Goal: Transaction & Acquisition: Purchase product/service

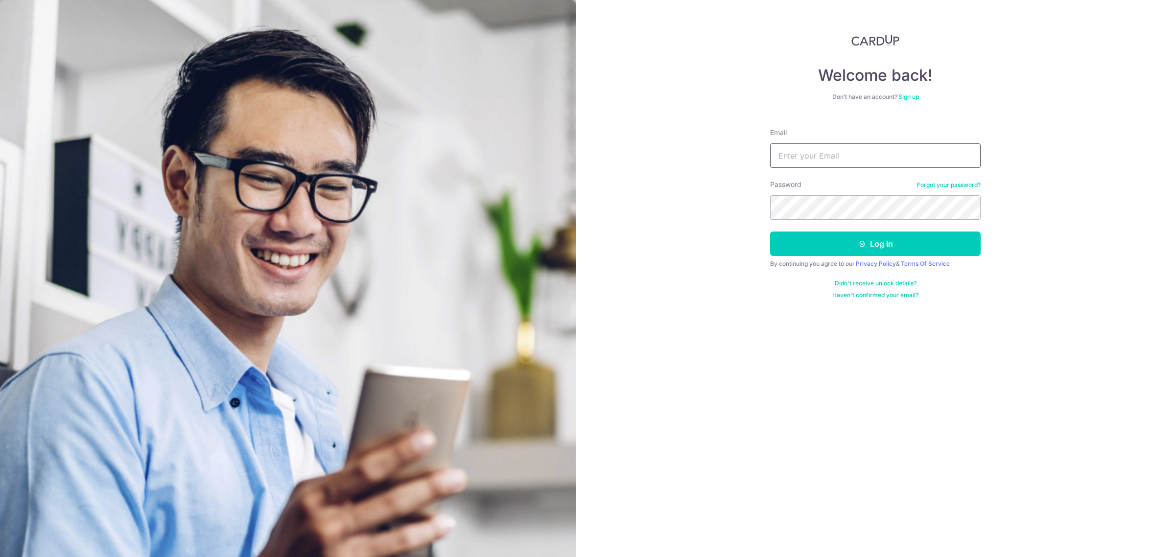
click at [850, 145] on input "Email" at bounding box center [875, 155] width 211 height 24
type input "[EMAIL_ADDRESS][DOMAIN_NAME]"
click at [847, 248] on button "Log in" at bounding box center [875, 244] width 211 height 24
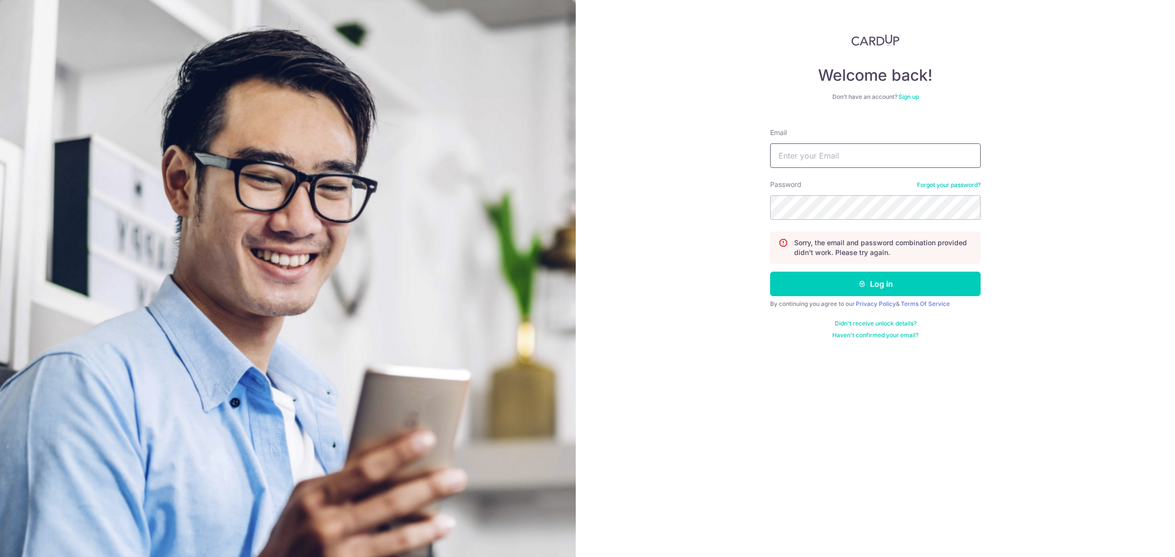
click at [846, 154] on input "Email" at bounding box center [875, 155] width 211 height 24
type input "[EMAIL_ADDRESS][DOMAIN_NAME]"
click at [842, 290] on button "Log in" at bounding box center [875, 284] width 211 height 24
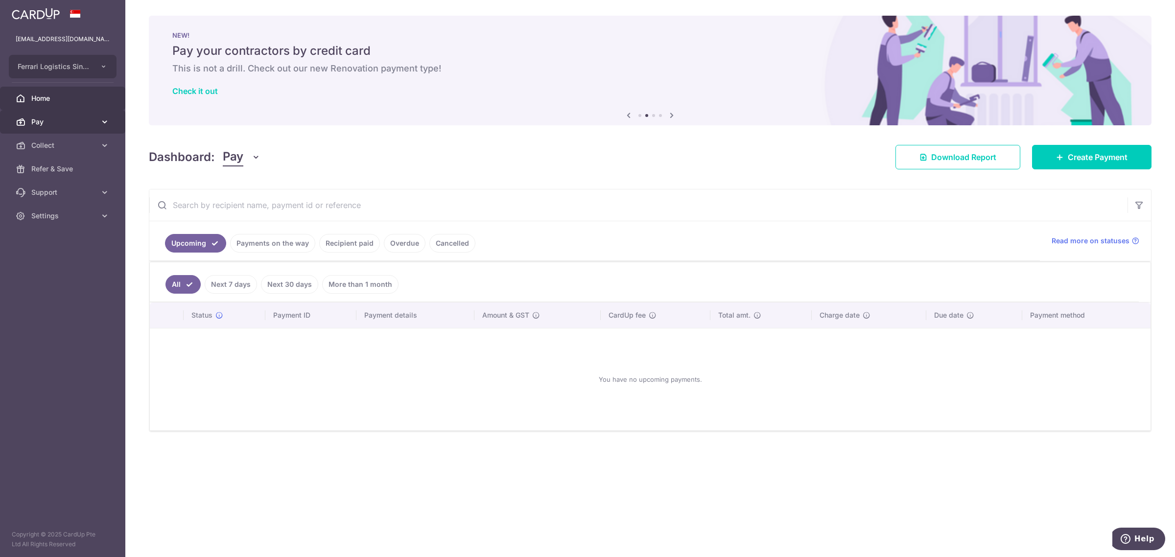
click at [70, 124] on span "Pay" at bounding box center [63, 122] width 65 height 10
click at [65, 143] on span "Payments" at bounding box center [63, 146] width 65 height 10
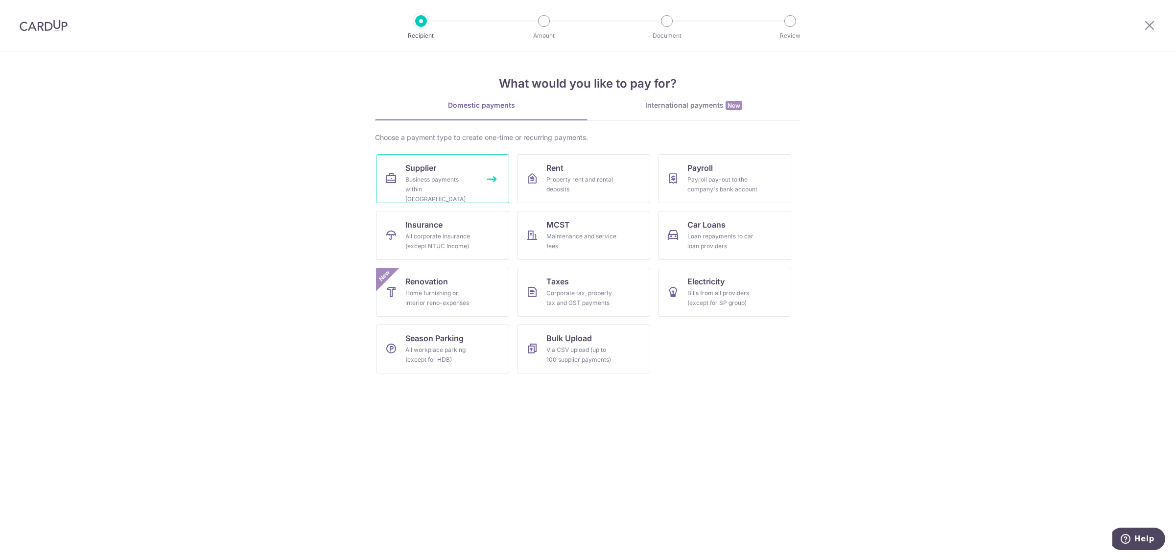
click at [446, 179] on div "Business payments within Singapore" at bounding box center [441, 189] width 71 height 29
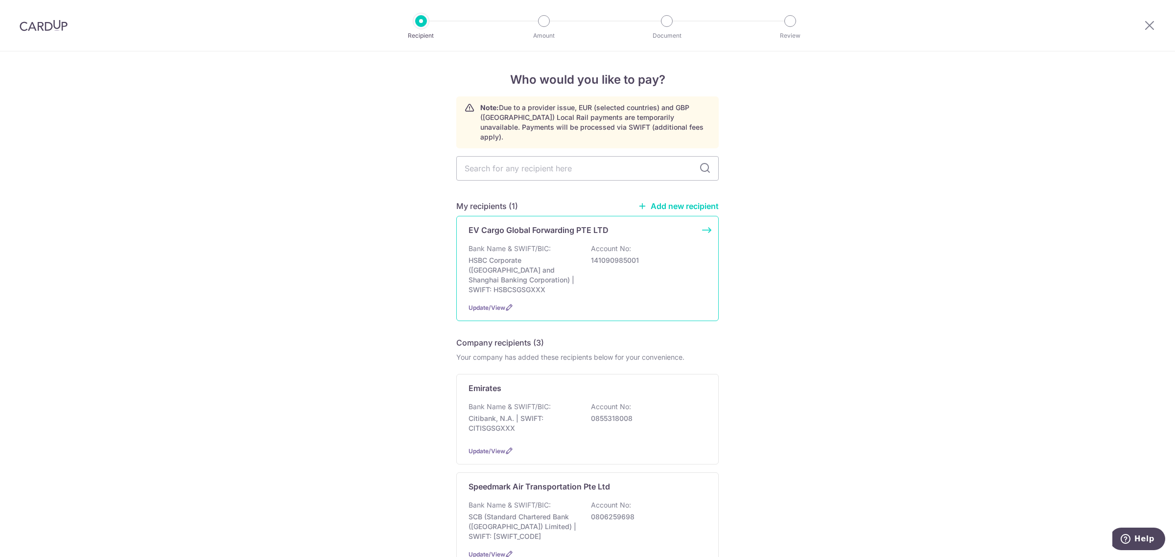
click at [606, 256] on p "141090985001" at bounding box center [646, 261] width 110 height 10
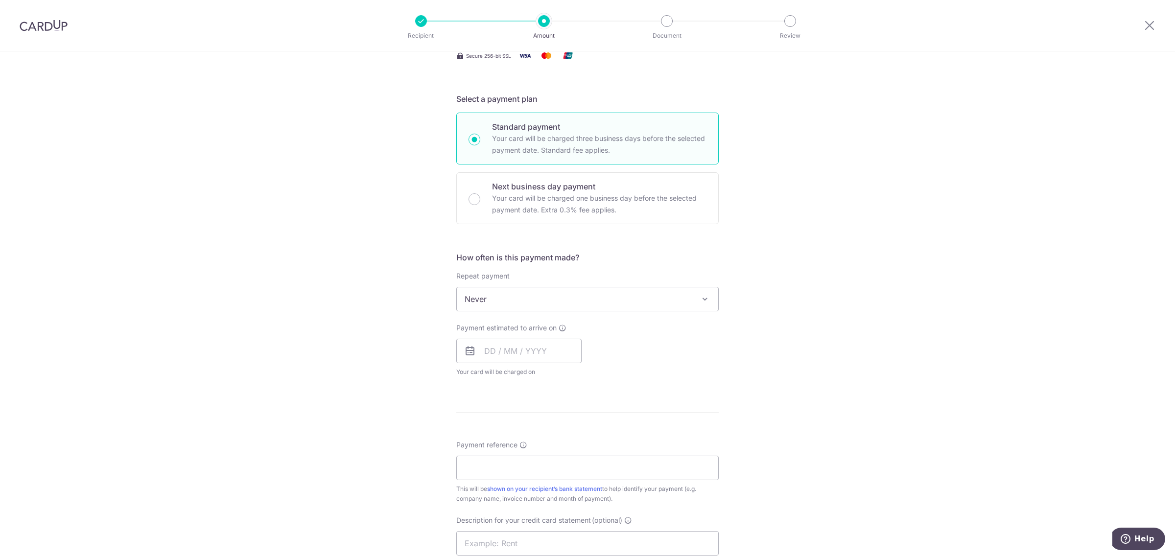
scroll to position [245, 0]
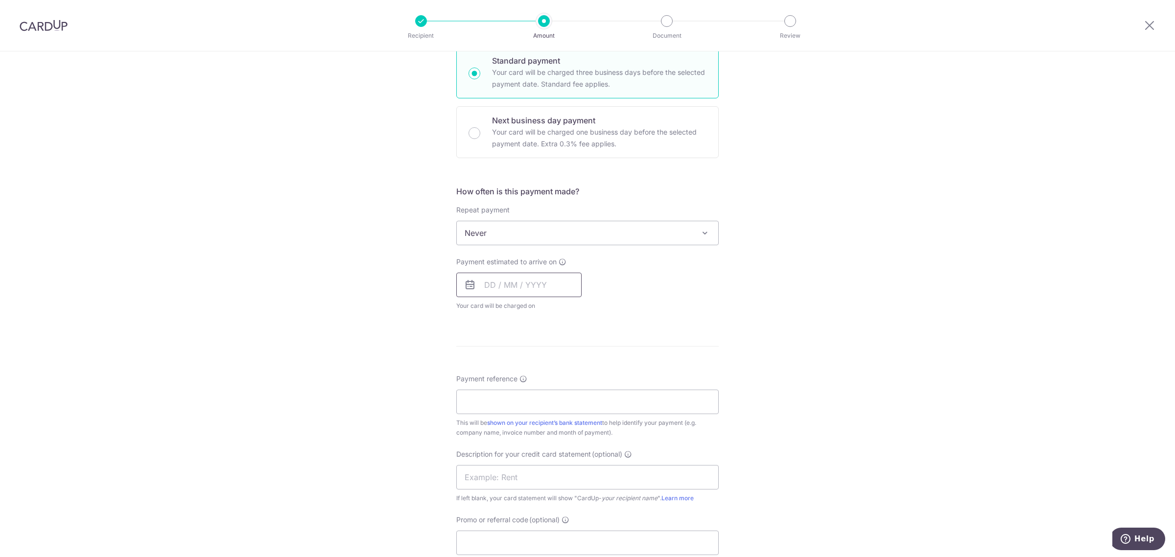
click at [521, 282] on input "text" at bounding box center [518, 285] width 125 height 24
click at [552, 397] on link "18" at bounding box center [555, 394] width 16 height 16
type input "18/09/2025"
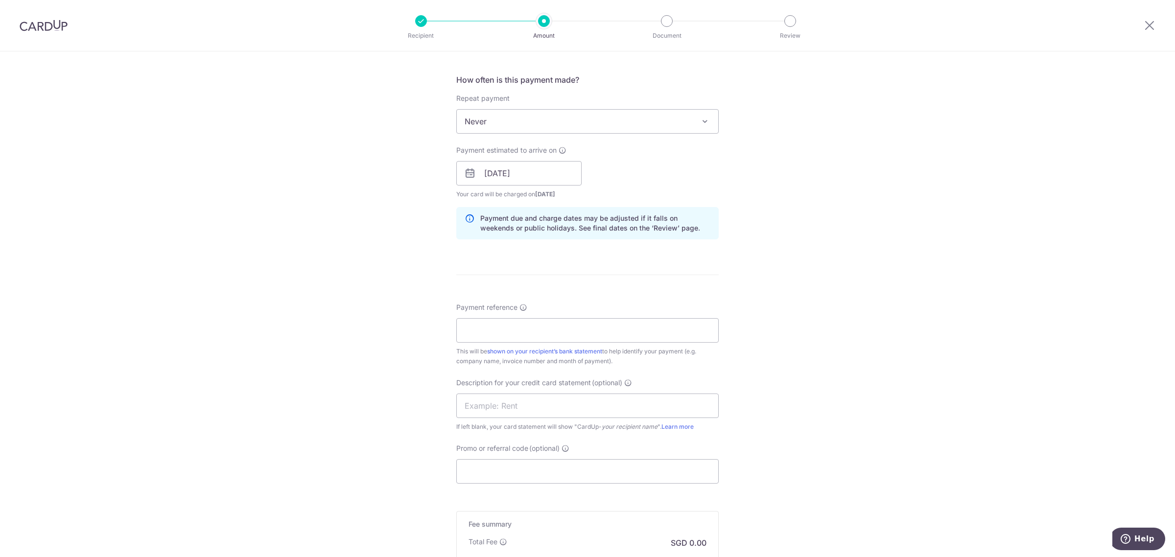
scroll to position [367, 0]
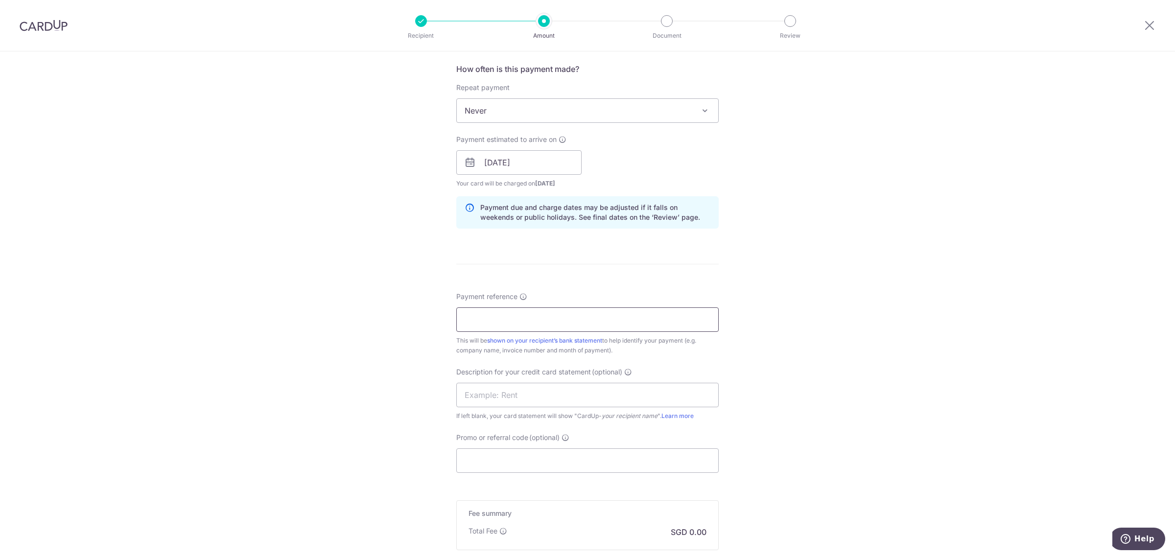
click at [503, 319] on input "Payment reference" at bounding box center [587, 320] width 263 height 24
drag, startPoint x: 559, startPoint y: 321, endPoint x: 502, endPoint y: 322, distance: 56.8
click at [502, 322] on input "INV TILL 31 MAY2024" at bounding box center [587, 320] width 263 height 24
type input "INV TILL [DATE]"
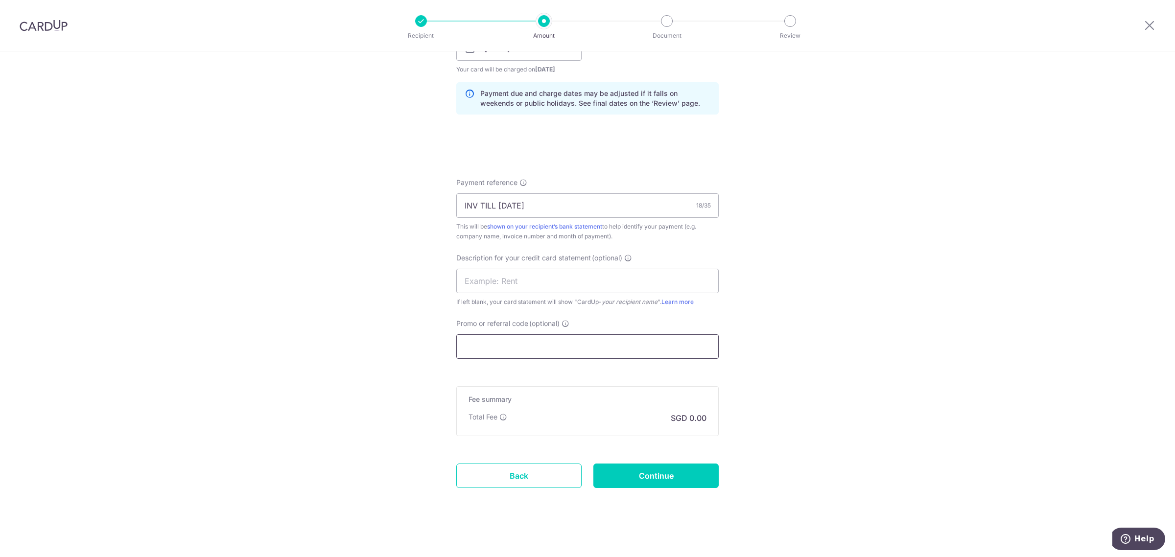
scroll to position [486, 0]
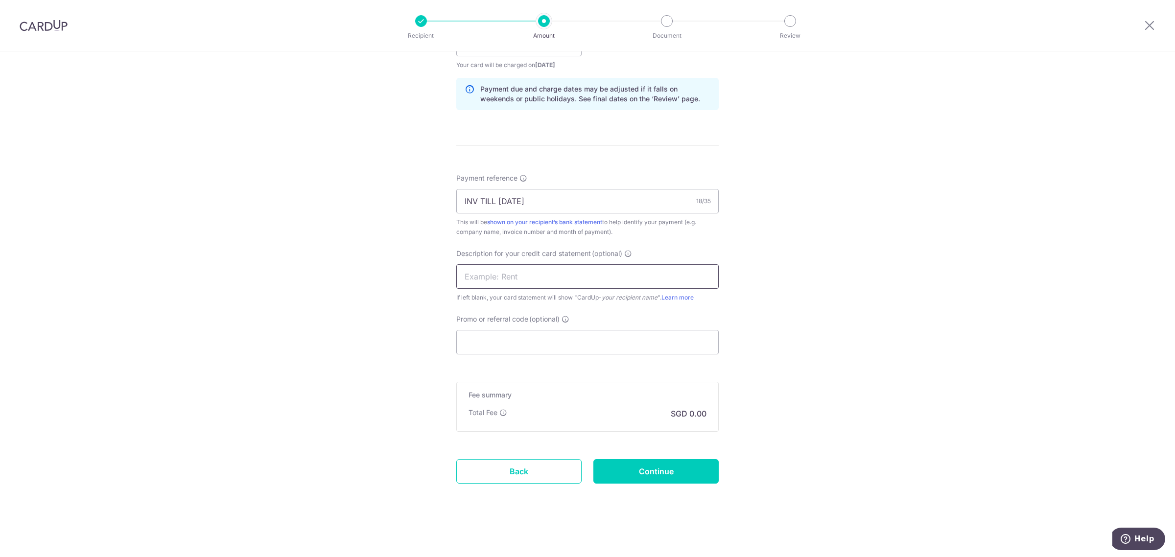
click at [483, 278] on input "text" at bounding box center [587, 276] width 263 height 24
type input "EV CARGO"
click at [505, 345] on input "Promo or referral code (optional)" at bounding box center [587, 342] width 263 height 24
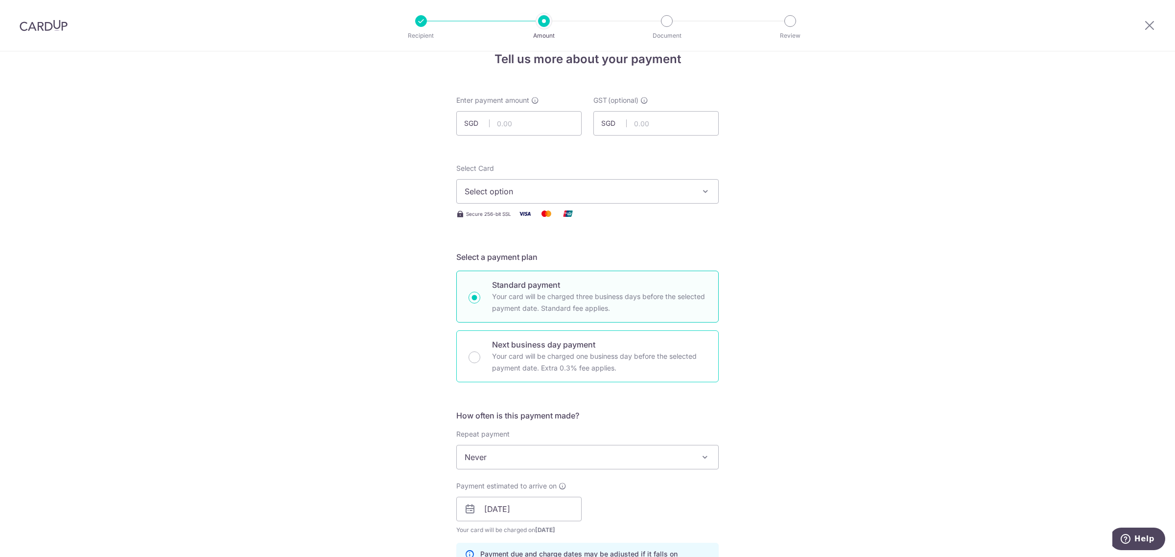
scroll to position [0, 0]
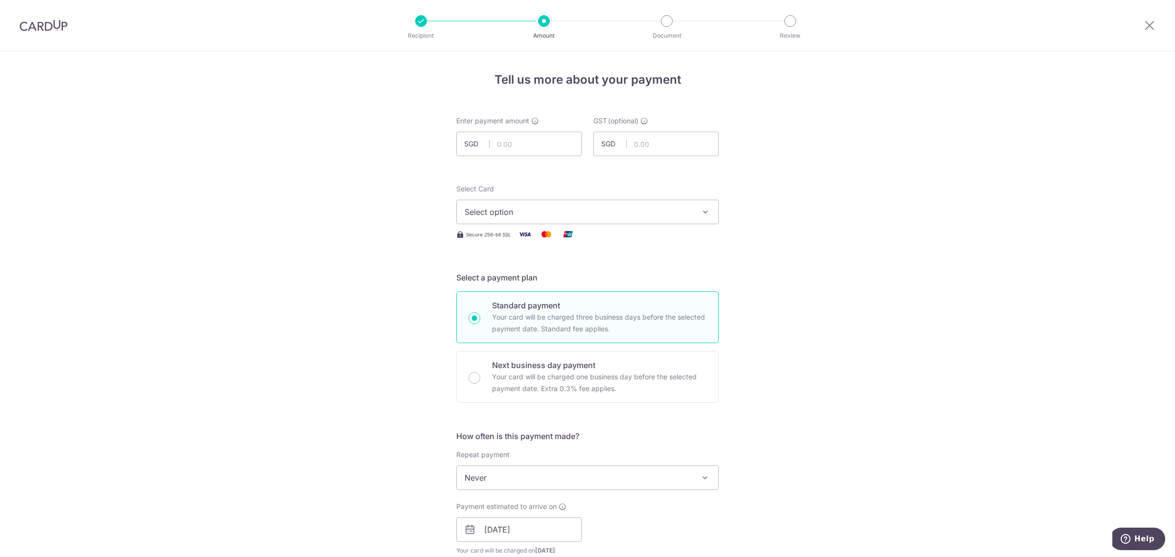
click at [579, 203] on button "Select option" at bounding box center [587, 212] width 263 height 24
drag, startPoint x: 551, startPoint y: 284, endPoint x: 486, endPoint y: 141, distance: 157.8
click at [551, 284] on span "**** 4127" at bounding box center [588, 282] width 246 height 12
click at [525, 143] on input "text" at bounding box center [518, 144] width 125 height 24
type input "13,111.46"
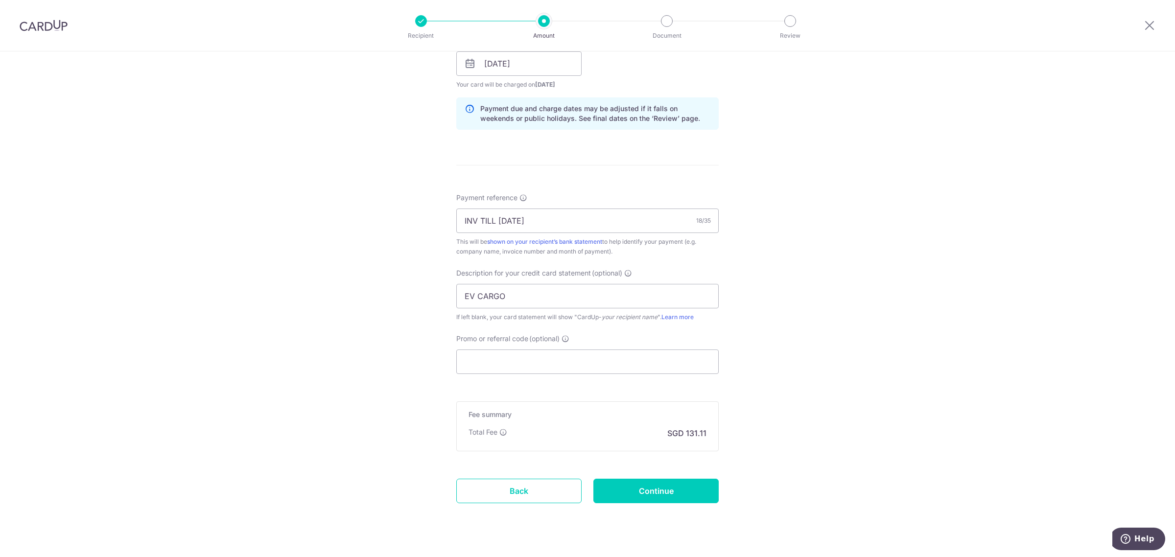
scroll to position [486, 0]
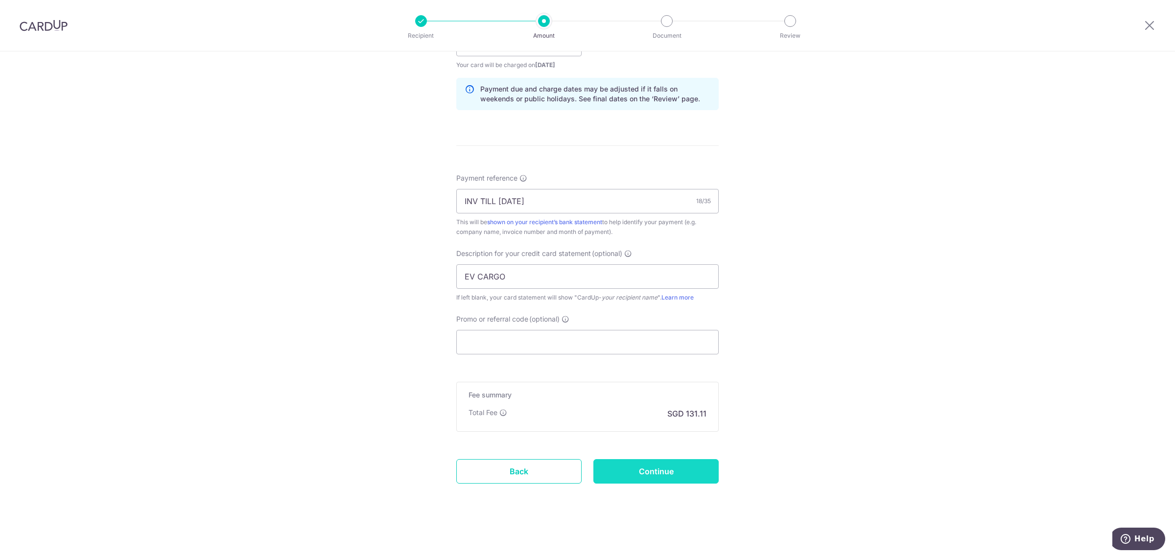
drag, startPoint x: 655, startPoint y: 477, endPoint x: 650, endPoint y: 476, distance: 4.9
click at [655, 477] on input "Continue" at bounding box center [656, 471] width 125 height 24
type input "Create Schedule"
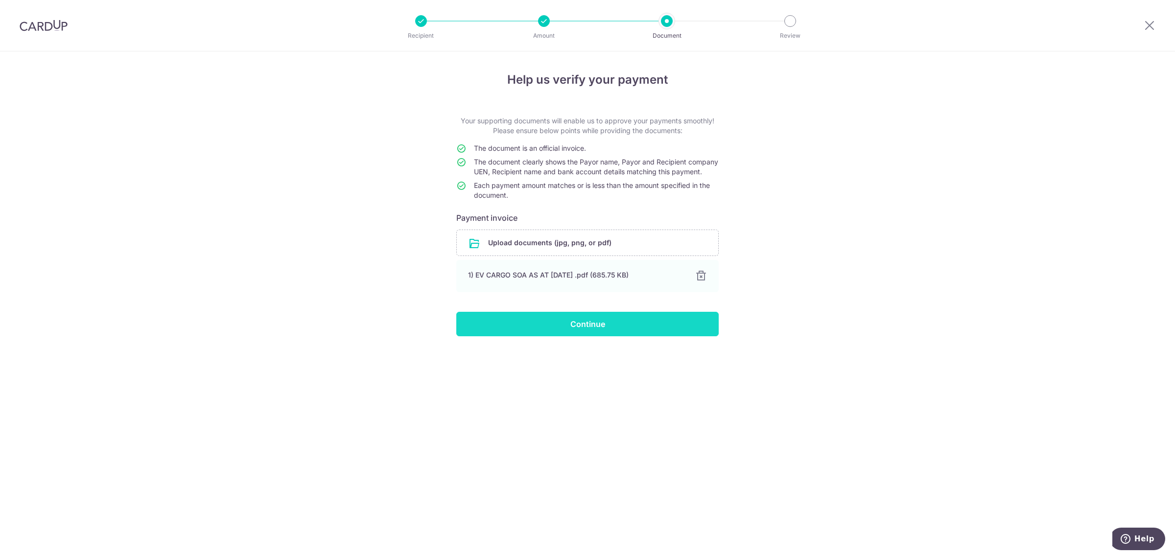
click at [601, 332] on input "Continue" at bounding box center [587, 324] width 263 height 24
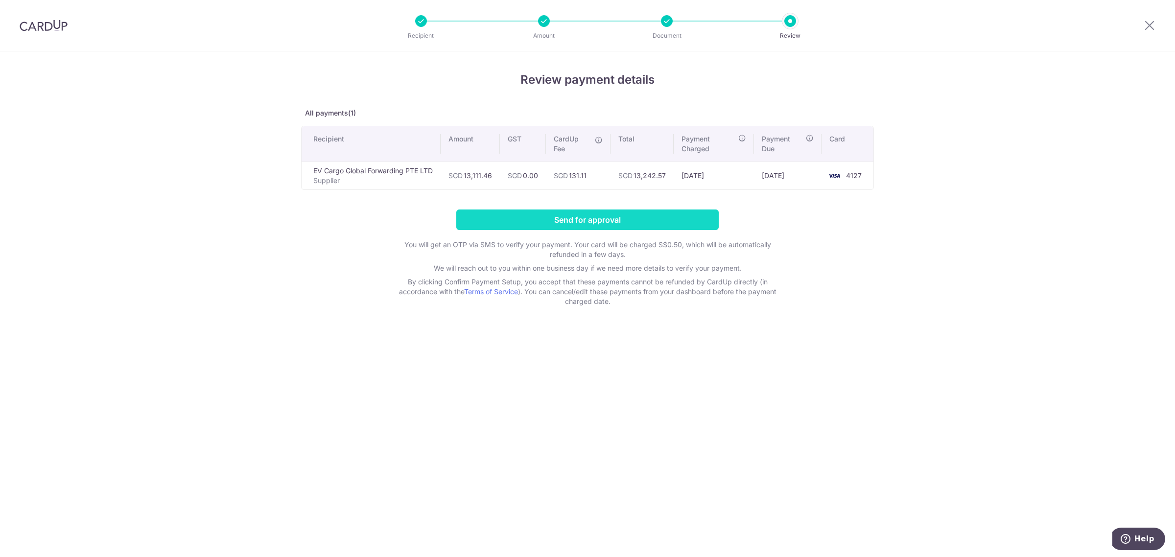
click at [625, 221] on input "Send for approval" at bounding box center [587, 220] width 263 height 21
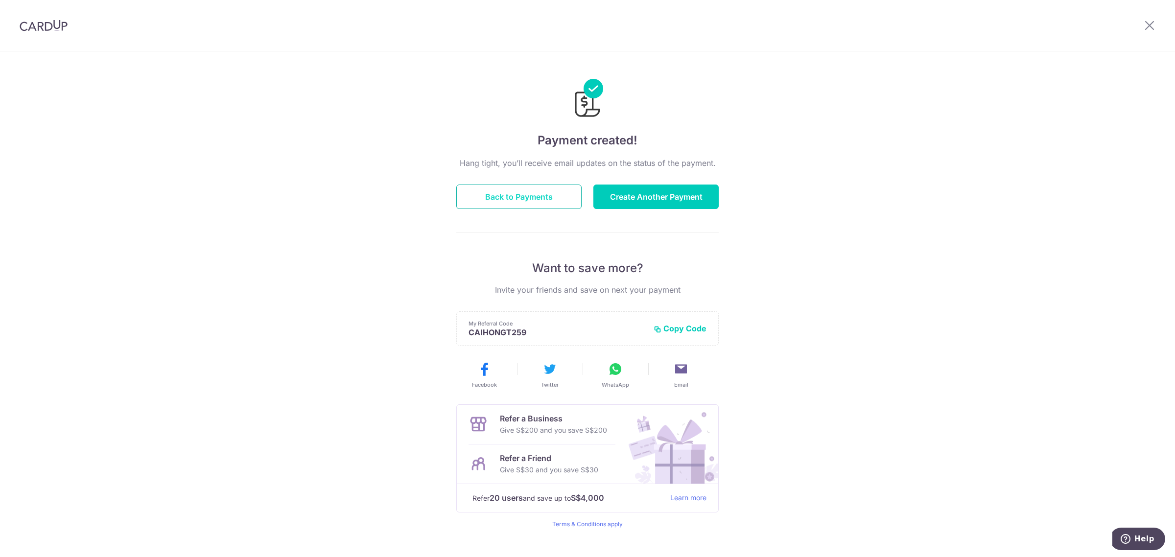
click at [529, 198] on button "Back to Payments" at bounding box center [518, 197] width 125 height 24
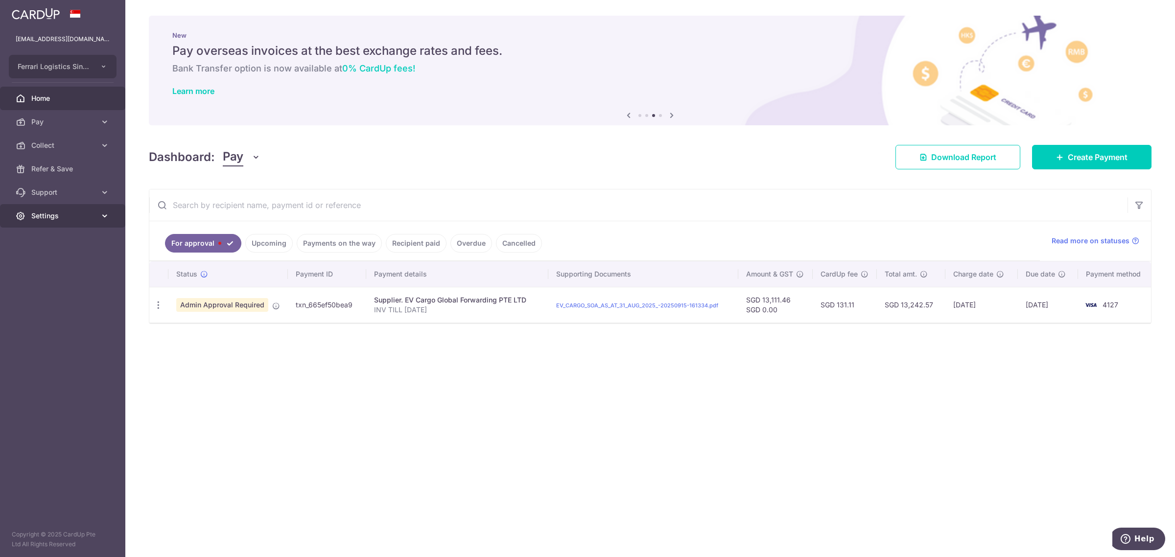
click at [73, 222] on link "Settings" at bounding box center [62, 216] width 125 height 24
click at [38, 261] on span "Logout" at bounding box center [63, 263] width 65 height 10
